Goal: Communication & Community: Answer question/provide support

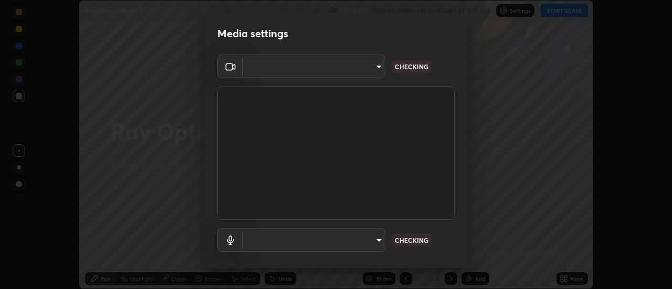
scroll to position [289, 672]
type input "4eebad9fb2b760257747d3faba0537f77ebfd590b97cb0ff6e10e17389be776b"
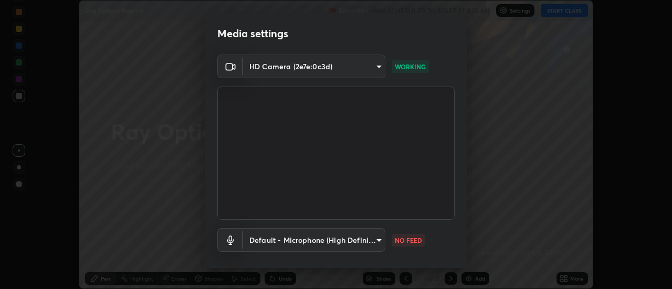
click at [336, 245] on body "Erase all Ray Optics - Part - 4 Recording WAS SCHEDULED TO START AT 8:15 AM Set…" at bounding box center [336, 144] width 672 height 289
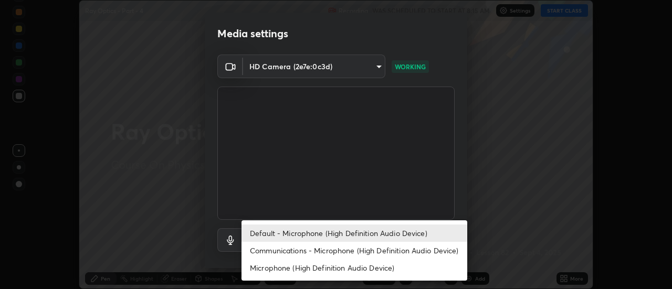
click at [308, 257] on li "Communications - Microphone (High Definition Audio Device)" at bounding box center [354, 250] width 226 height 17
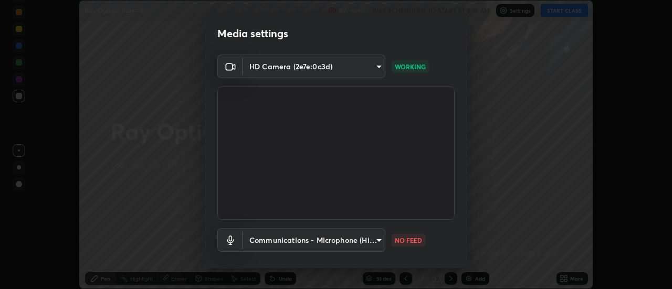
click at [305, 243] on body "Erase all Ray Optics - Part - 4 Recording WAS SCHEDULED TO START AT 8:15 AM Set…" at bounding box center [336, 144] width 672 height 289
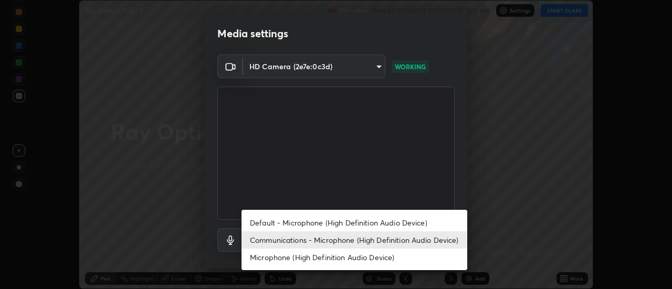
click at [296, 221] on li "Default - Microphone (High Definition Audio Device)" at bounding box center [354, 222] width 226 height 17
type input "default"
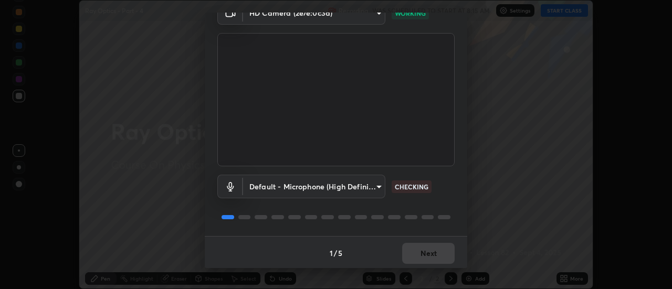
scroll to position [55, 0]
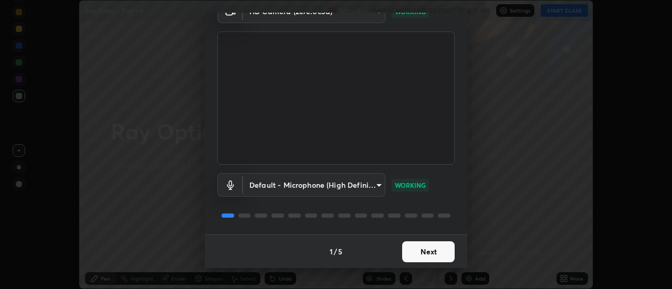
click at [421, 253] on button "Next" at bounding box center [428, 251] width 52 height 21
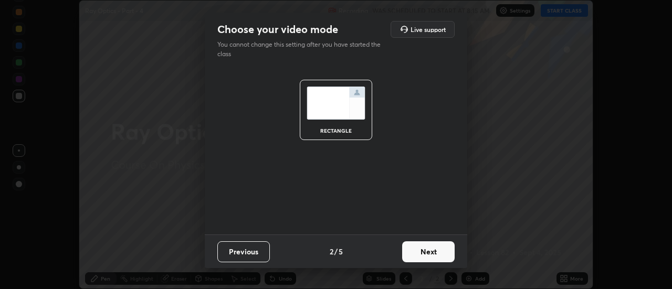
scroll to position [0, 0]
click at [421, 250] on button "Next" at bounding box center [428, 251] width 52 height 21
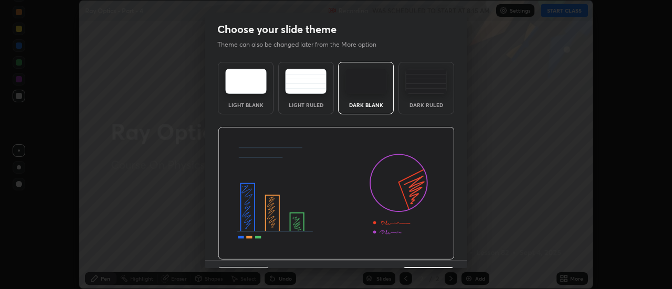
scroll to position [26, 0]
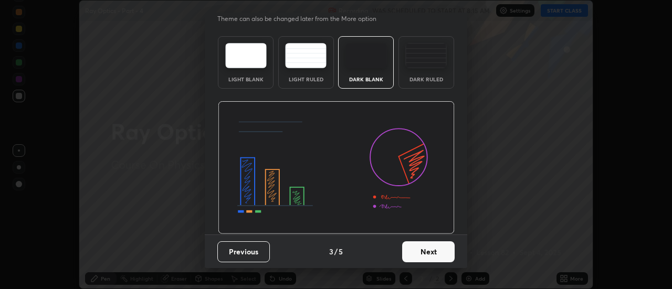
click at [439, 257] on button "Next" at bounding box center [428, 251] width 52 height 21
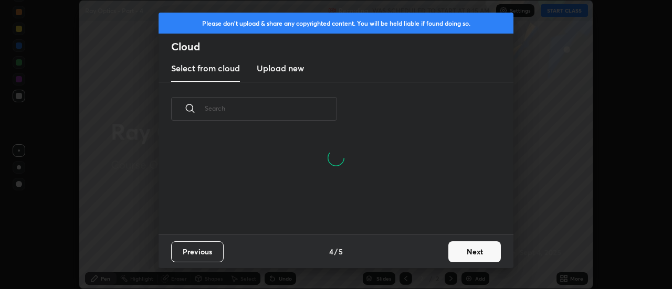
click at [460, 252] on button "Next" at bounding box center [474, 251] width 52 height 21
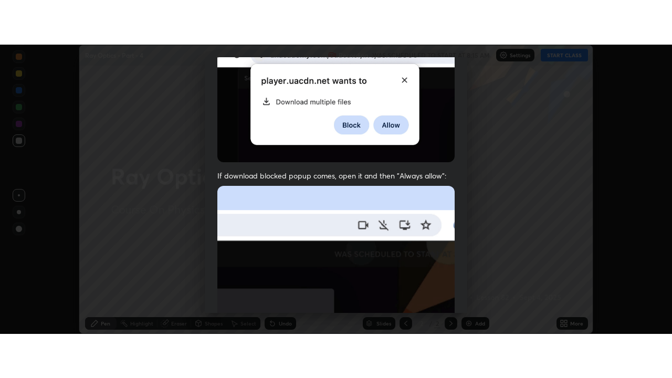
scroll to position [269, 0]
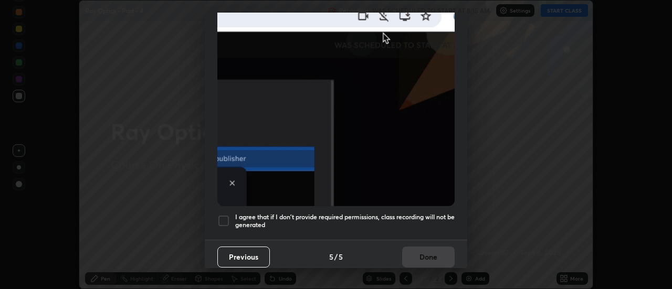
click at [220, 215] on div at bounding box center [223, 221] width 13 height 13
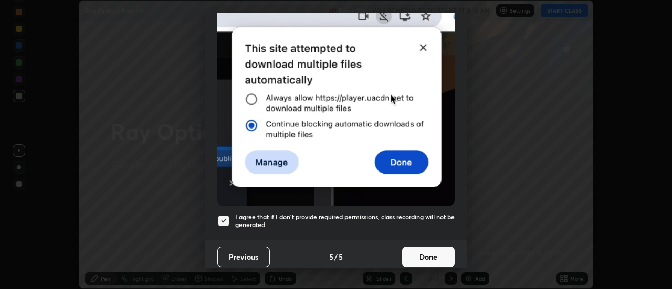
click at [420, 254] on button "Done" at bounding box center [428, 257] width 52 height 21
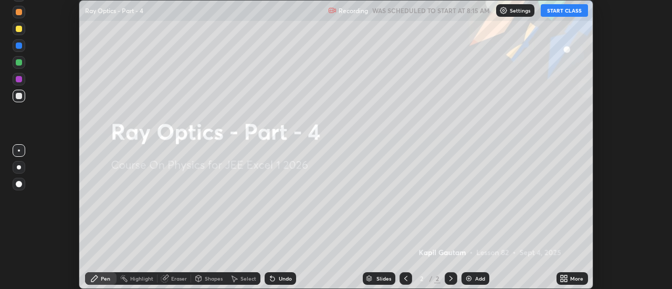
click at [566, 280] on icon at bounding box center [566, 280] width 3 height 3
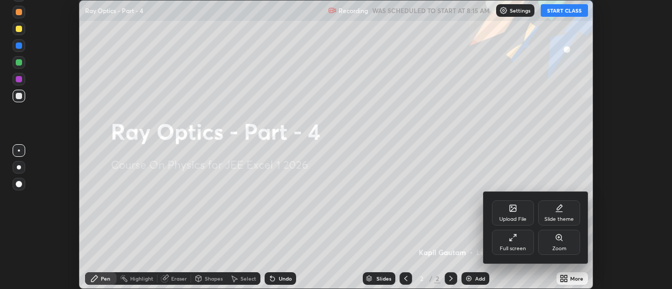
click at [520, 245] on div "Full screen" at bounding box center [513, 242] width 42 height 25
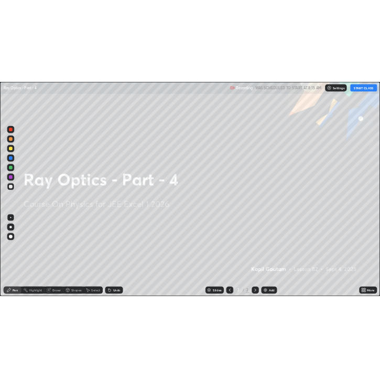
scroll to position [378, 672]
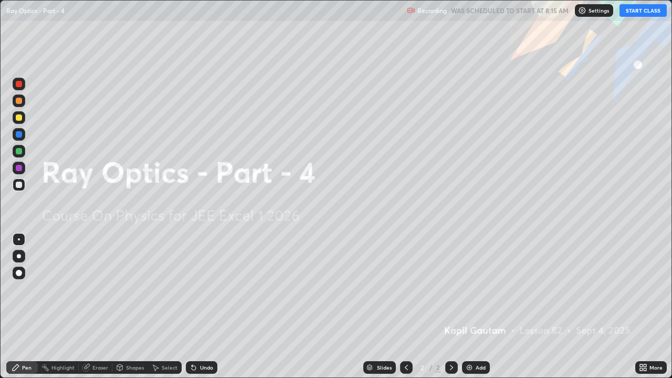
click at [475, 289] on div "Add" at bounding box center [480, 367] width 10 height 5
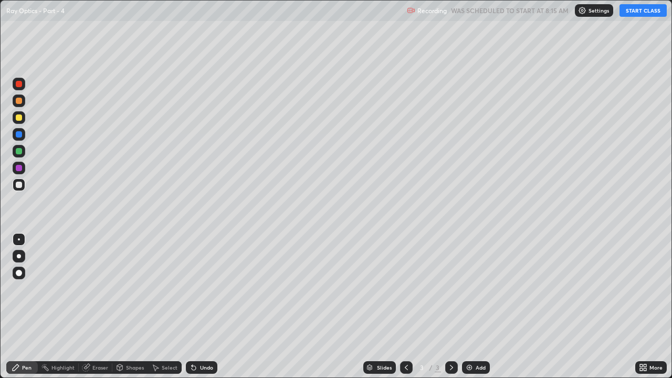
click at [635, 8] on button "START CLASS" at bounding box center [642, 10] width 47 height 13
click at [19, 256] on div at bounding box center [19, 256] width 4 height 4
click at [198, 289] on div "Undo" at bounding box center [201, 367] width 31 height 13
click at [474, 289] on div "Add" at bounding box center [476, 367] width 28 height 13
click at [200, 289] on div "Undo" at bounding box center [206, 367] width 13 height 5
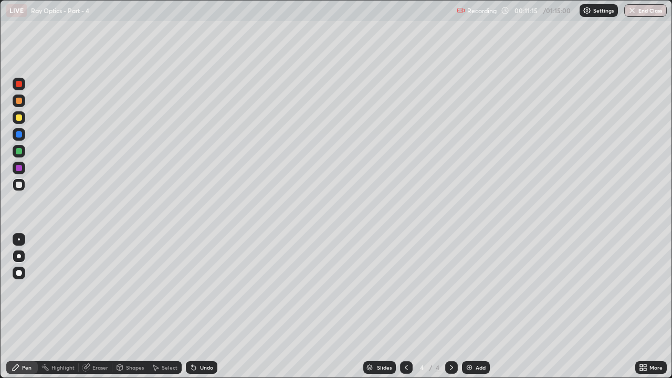
click at [200, 289] on div "Undo" at bounding box center [206, 367] width 13 height 5
click at [21, 118] on div at bounding box center [19, 117] width 6 height 6
click at [19, 184] on div at bounding box center [19, 185] width 6 height 6
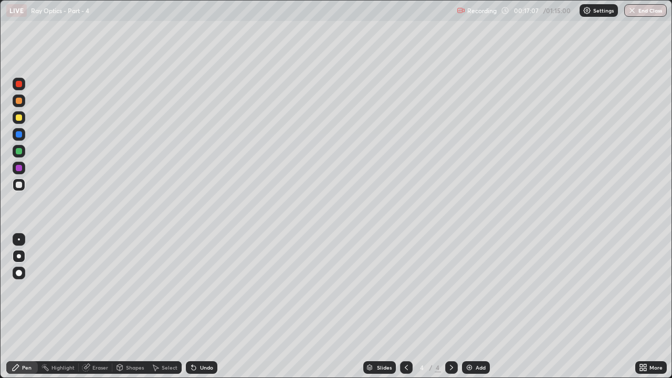
click at [473, 289] on div "Add" at bounding box center [476, 367] width 28 height 13
click at [203, 289] on div "Undo" at bounding box center [206, 367] width 13 height 5
click at [18, 119] on div at bounding box center [19, 117] width 6 height 6
click at [477, 289] on div "Add" at bounding box center [480, 367] width 10 height 5
click at [405, 289] on icon at bounding box center [406, 367] width 3 height 5
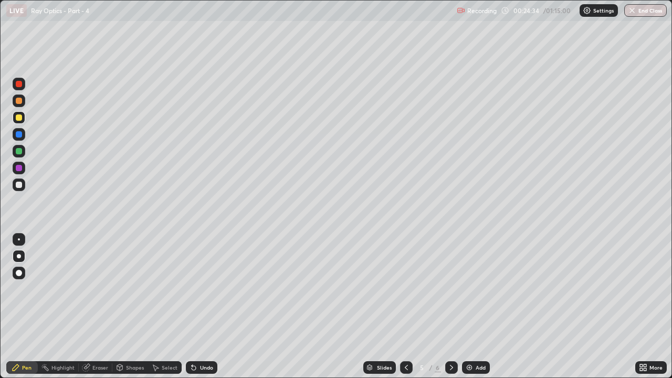
click at [19, 238] on div at bounding box center [19, 239] width 2 height 2
click at [14, 184] on div at bounding box center [19, 184] width 13 height 13
click at [450, 289] on icon at bounding box center [451, 367] width 8 height 8
click at [475, 289] on div "Add" at bounding box center [480, 367] width 10 height 5
click at [20, 186] on div at bounding box center [19, 185] width 6 height 6
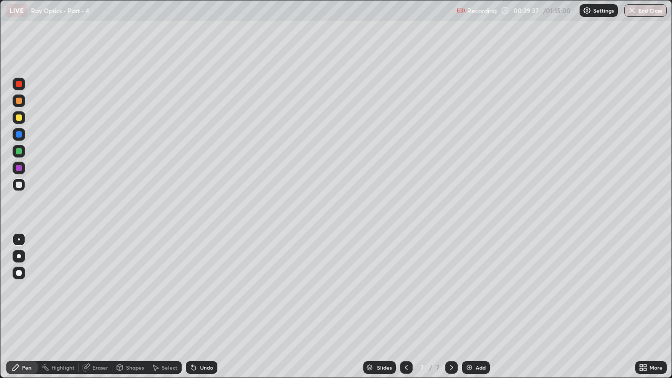
click at [18, 153] on div at bounding box center [19, 151] width 6 height 6
click at [207, 289] on div "Undo" at bounding box center [201, 367] width 31 height 13
click at [206, 289] on div "Undo" at bounding box center [206, 367] width 13 height 5
click at [203, 289] on div "Undo" at bounding box center [206, 367] width 13 height 5
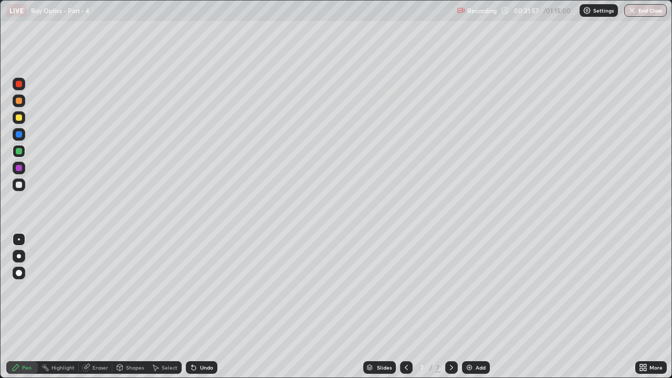
click at [203, 289] on div "Undo" at bounding box center [206, 367] width 13 height 5
click at [474, 289] on div "Add" at bounding box center [476, 367] width 28 height 13
click at [200, 289] on div "Undo" at bounding box center [201, 367] width 31 height 13
click at [19, 187] on div at bounding box center [19, 185] width 6 height 6
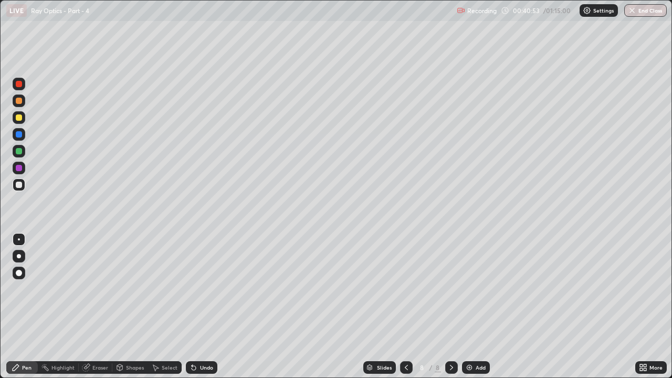
click at [476, 289] on div "Add" at bounding box center [480, 367] width 10 height 5
click at [20, 118] on div at bounding box center [19, 117] width 6 height 6
click at [18, 185] on div at bounding box center [19, 185] width 6 height 6
click at [478, 289] on div "Add" at bounding box center [476, 367] width 28 height 13
click at [20, 119] on div at bounding box center [19, 117] width 6 height 6
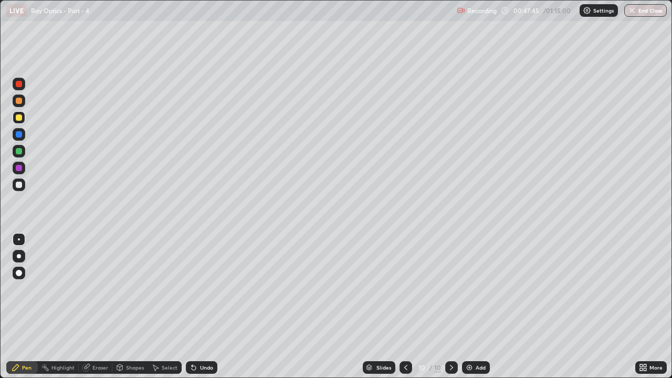
click at [19, 84] on div at bounding box center [19, 84] width 6 height 6
click at [202, 289] on div "Undo" at bounding box center [206, 367] width 13 height 5
click at [19, 151] on div at bounding box center [19, 151] width 6 height 6
click at [479, 289] on div "Add" at bounding box center [480, 367] width 10 height 5
click at [21, 186] on div at bounding box center [19, 185] width 6 height 6
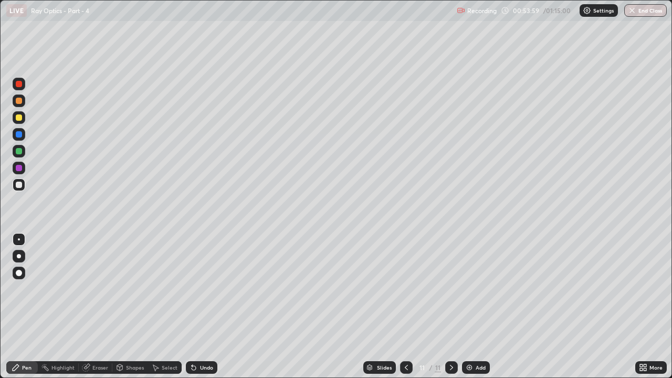
click at [19, 119] on div at bounding box center [19, 117] width 6 height 6
click at [17, 151] on div at bounding box center [19, 151] width 6 height 6
click at [203, 289] on div "Undo" at bounding box center [206, 367] width 13 height 5
click at [17, 119] on div at bounding box center [19, 117] width 6 height 6
click at [473, 289] on div "Add" at bounding box center [476, 367] width 28 height 13
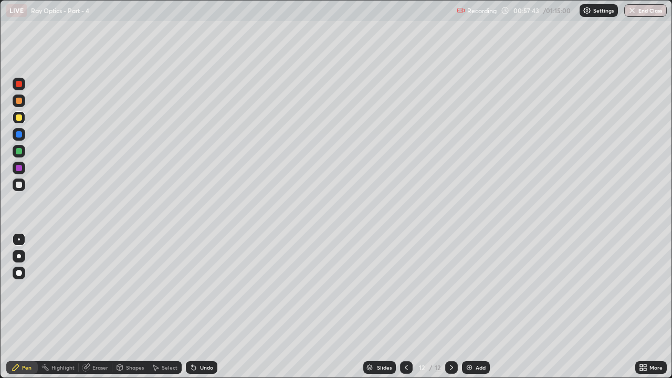
click at [23, 256] on div at bounding box center [19, 256] width 13 height 13
click at [20, 185] on div at bounding box center [19, 185] width 6 height 6
click at [481, 289] on div "Add" at bounding box center [480, 367] width 10 height 5
click at [97, 289] on div "Eraser" at bounding box center [100, 367] width 16 height 5
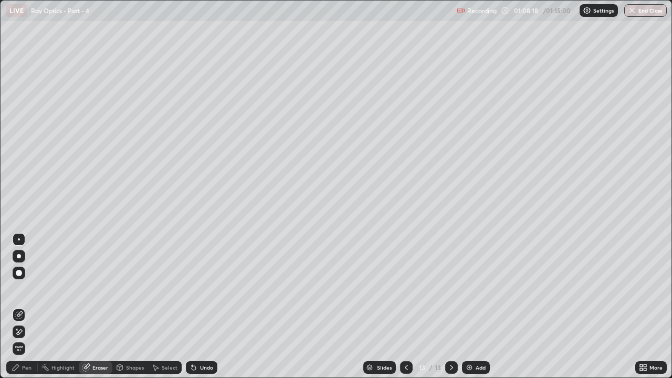
click at [22, 289] on icon at bounding box center [19, 331] width 8 height 9
click at [23, 289] on div "Pen" at bounding box center [26, 367] width 9 height 5
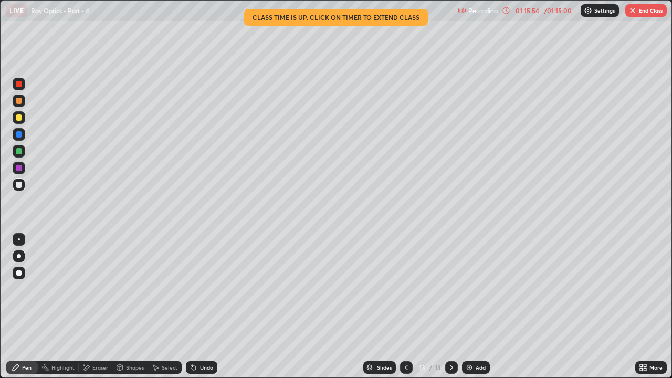
click at [475, 289] on div "Add" at bounding box center [480, 367] width 10 height 5
click at [646, 8] on button "End Class" at bounding box center [645, 10] width 41 height 13
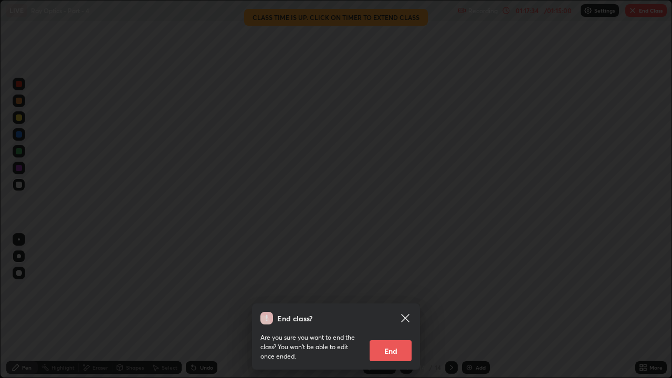
click at [390, 289] on button "End" at bounding box center [390, 350] width 42 height 21
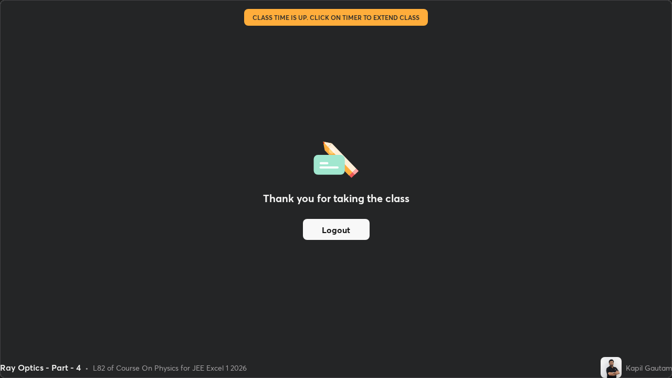
click at [336, 231] on button "Logout" at bounding box center [336, 229] width 67 height 21
